Goal: Find specific page/section: Find specific page/section

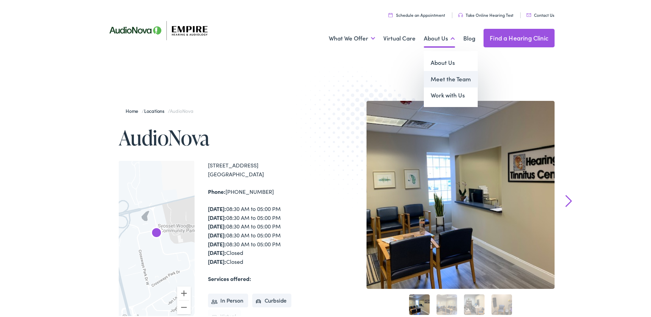
click at [441, 79] on link "Meet the Team" at bounding box center [451, 78] width 54 height 16
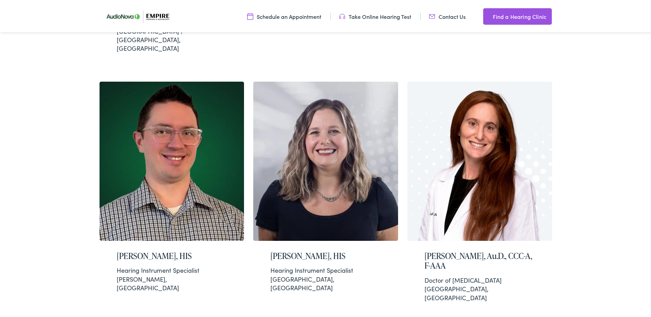
scroll to position [754, 0]
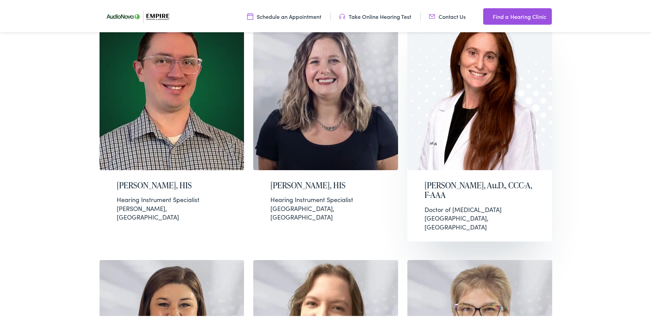
click at [484, 104] on img at bounding box center [479, 89] width 145 height 159
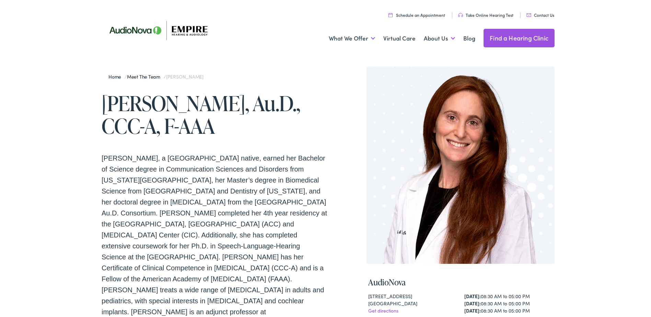
click at [271, 169] on p "Dr. Richman, a Suffolk County native, earned her Bachelor of Science degree in …" at bounding box center [215, 239] width 226 height 176
